Goal: Information Seeking & Learning: Learn about a topic

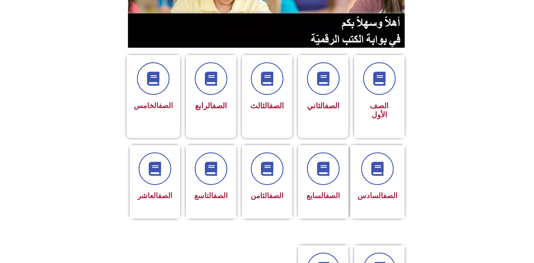
scroll to position [112, 0]
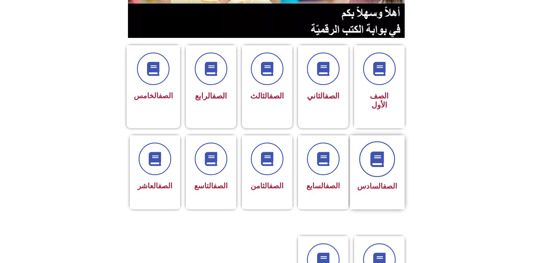
drag, startPoint x: 376, startPoint y: 131, endPoint x: 375, endPoint y: 128, distance: 4.0
click at [375, 151] on icon at bounding box center [376, 158] width 15 height 15
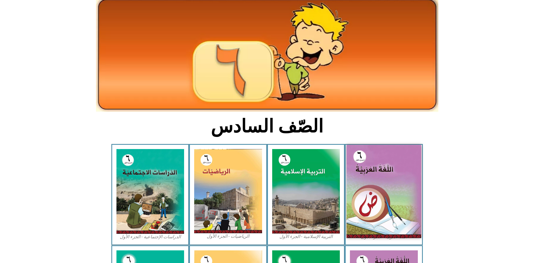
scroll to position [84, 0]
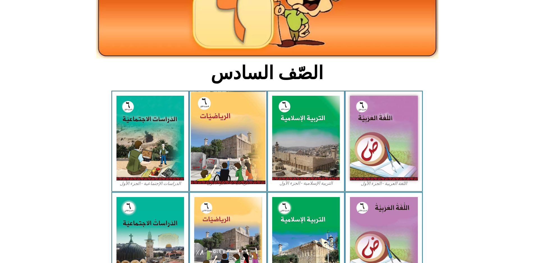
click at [229, 138] on img at bounding box center [228, 137] width 75 height 93
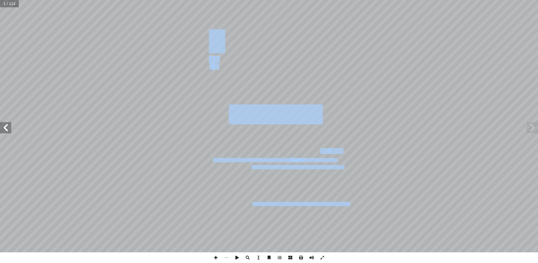
click at [8, 132] on div "الرياضيــات أ. [PERSON_NAME] أ. روان الصوص ) ً أ. [PERSON_NAME] (منسقا أ. [PERS…" at bounding box center [269, 126] width 538 height 252
click at [4, 128] on span at bounding box center [5, 127] width 11 height 11
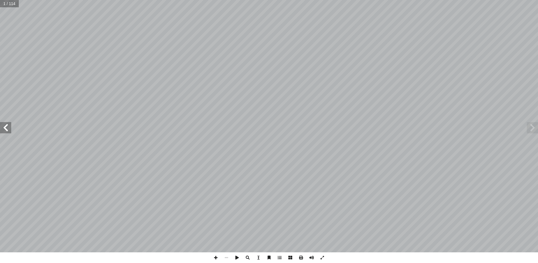
click at [4, 128] on span at bounding box center [5, 127] width 11 height 11
click at [6, 127] on span at bounding box center [5, 127] width 11 height 11
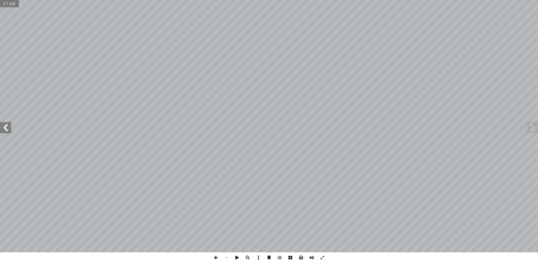
click at [6, 127] on span at bounding box center [5, 127] width 11 height 11
click at [3, 132] on span at bounding box center [5, 127] width 11 height 11
click at [219, 256] on span at bounding box center [216, 257] width 11 height 11
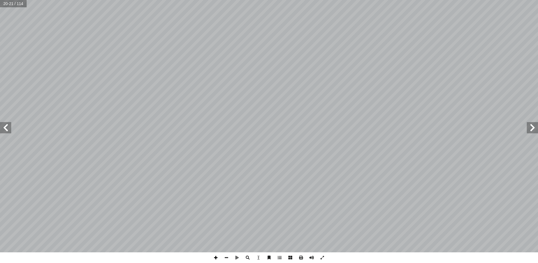
drag, startPoint x: 215, startPoint y: 257, endPoint x: 223, endPoint y: 252, distance: 9.8
click at [217, 256] on span at bounding box center [216, 257] width 11 height 11
